Goal: Communication & Community: Answer question/provide support

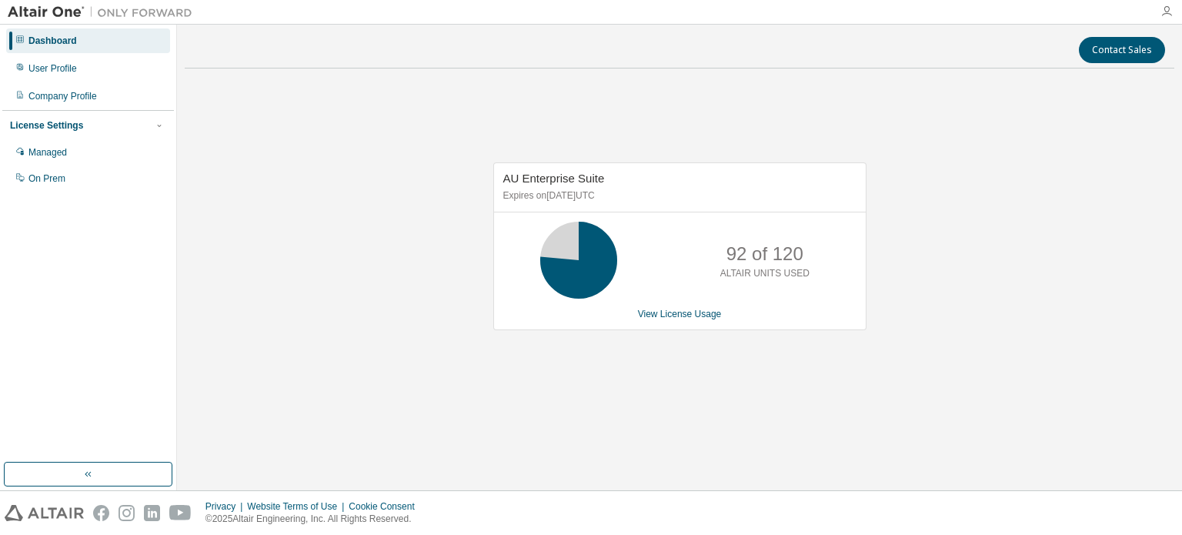
click at [1167, 8] on icon "button" at bounding box center [1167, 11] width 12 height 12
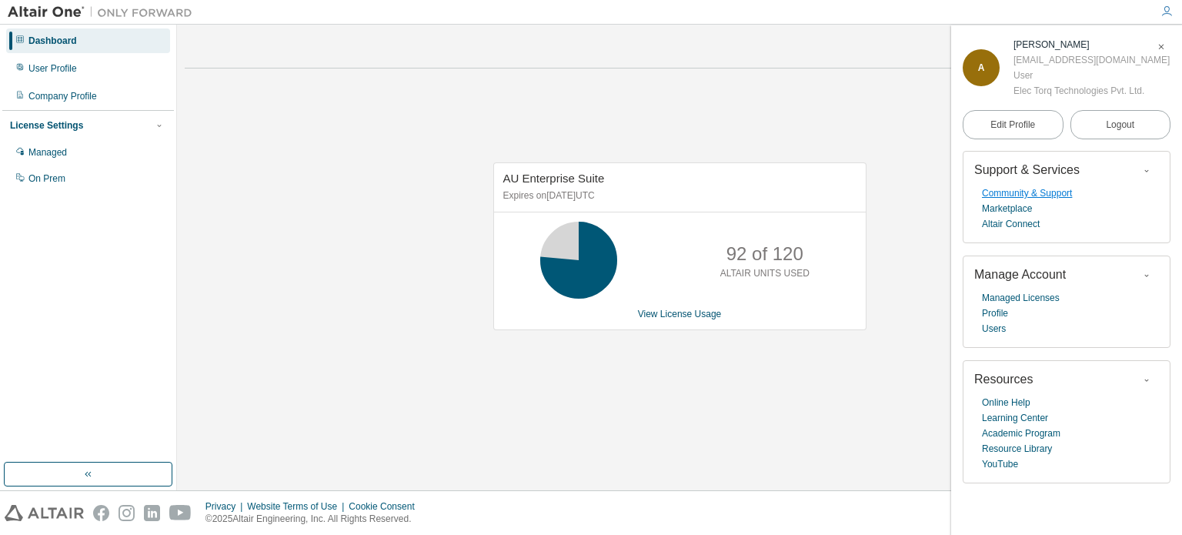
click at [1022, 193] on link "Community & Support" at bounding box center [1027, 193] width 90 height 15
